Goal: Task Accomplishment & Management: Manage account settings

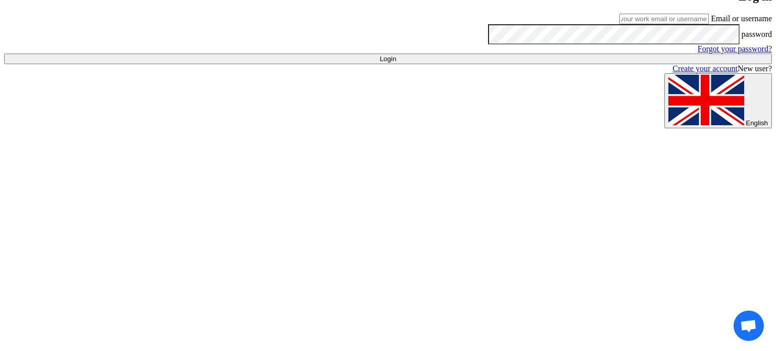
click at [619, 24] on input "text" at bounding box center [663, 19] width 89 height 11
type input "[EMAIL_ADDRESS][DOMAIN_NAME]"
click at [604, 64] on input "Login" at bounding box center [388, 59] width 768 height 11
type input "Sign in"
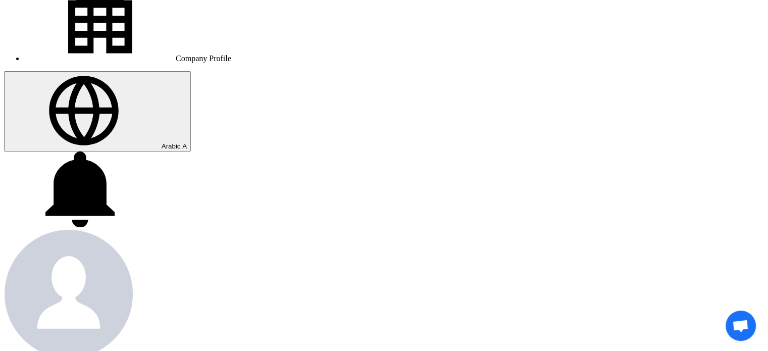
scroll to position [202, 0]
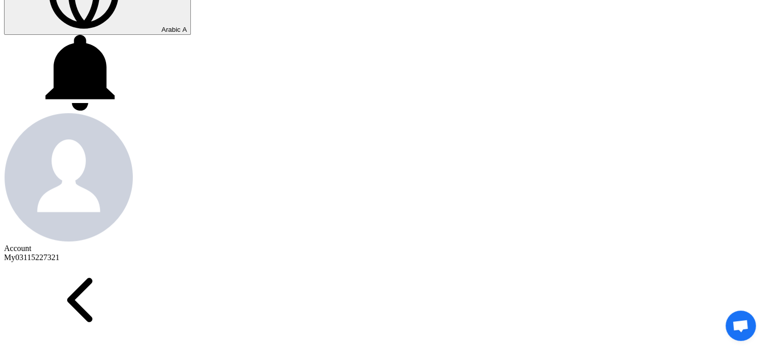
scroll to position [303, 0]
